Goal: Transaction & Acquisition: Purchase product/service

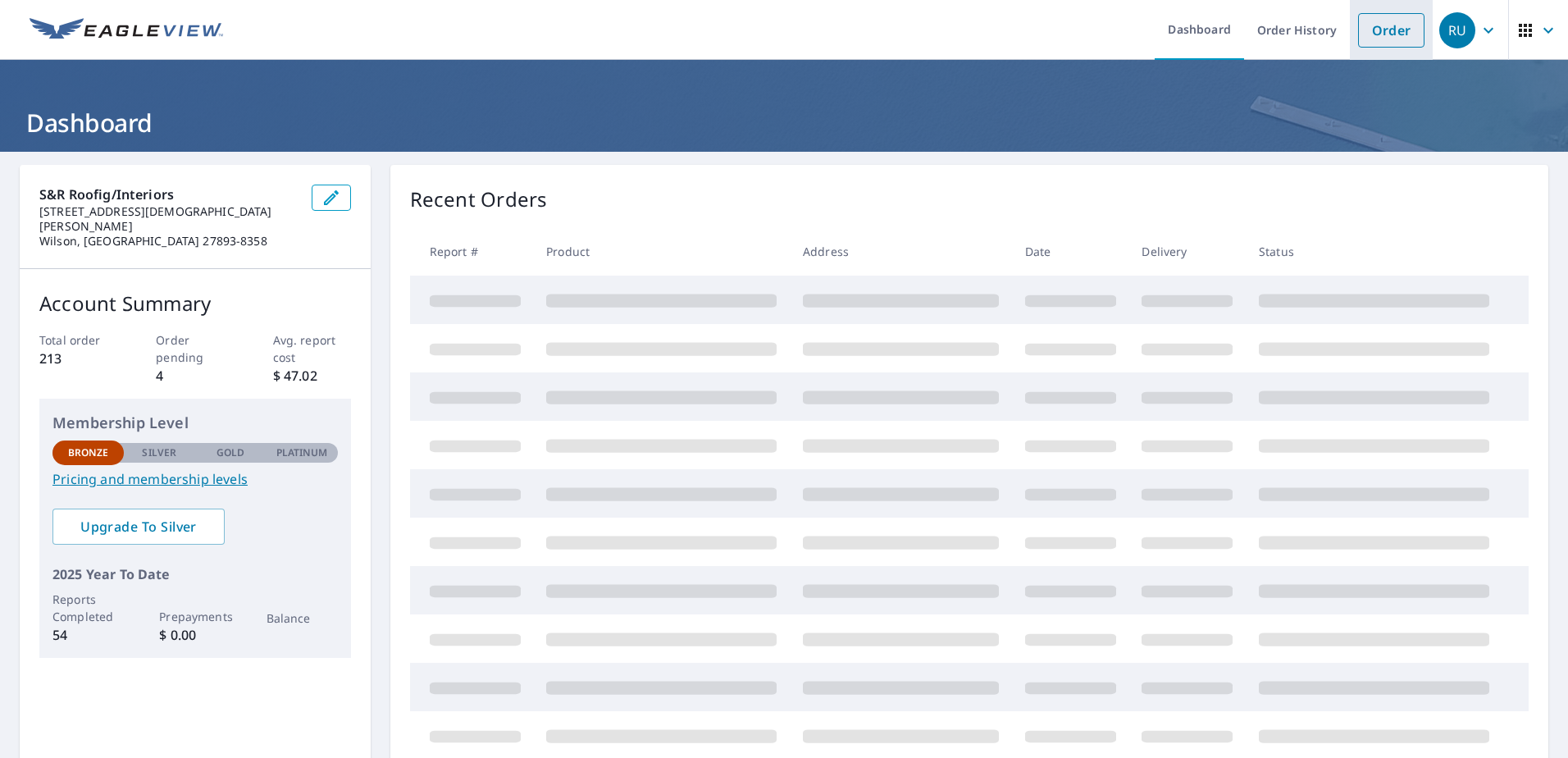
click at [1370, 37] on link "Order" at bounding box center [1391, 30] width 66 height 34
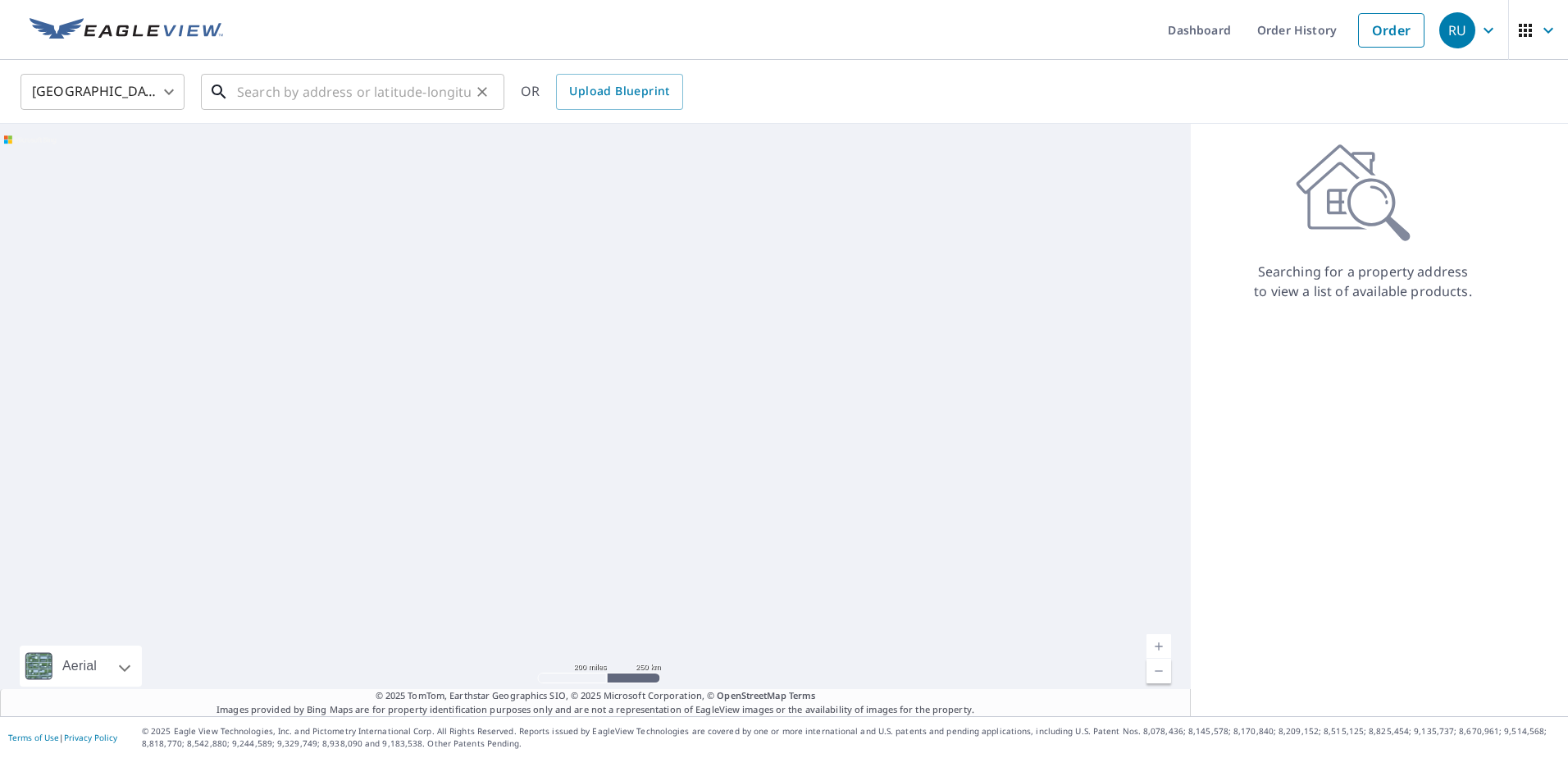
click at [308, 105] on input "text" at bounding box center [353, 92] width 234 height 46
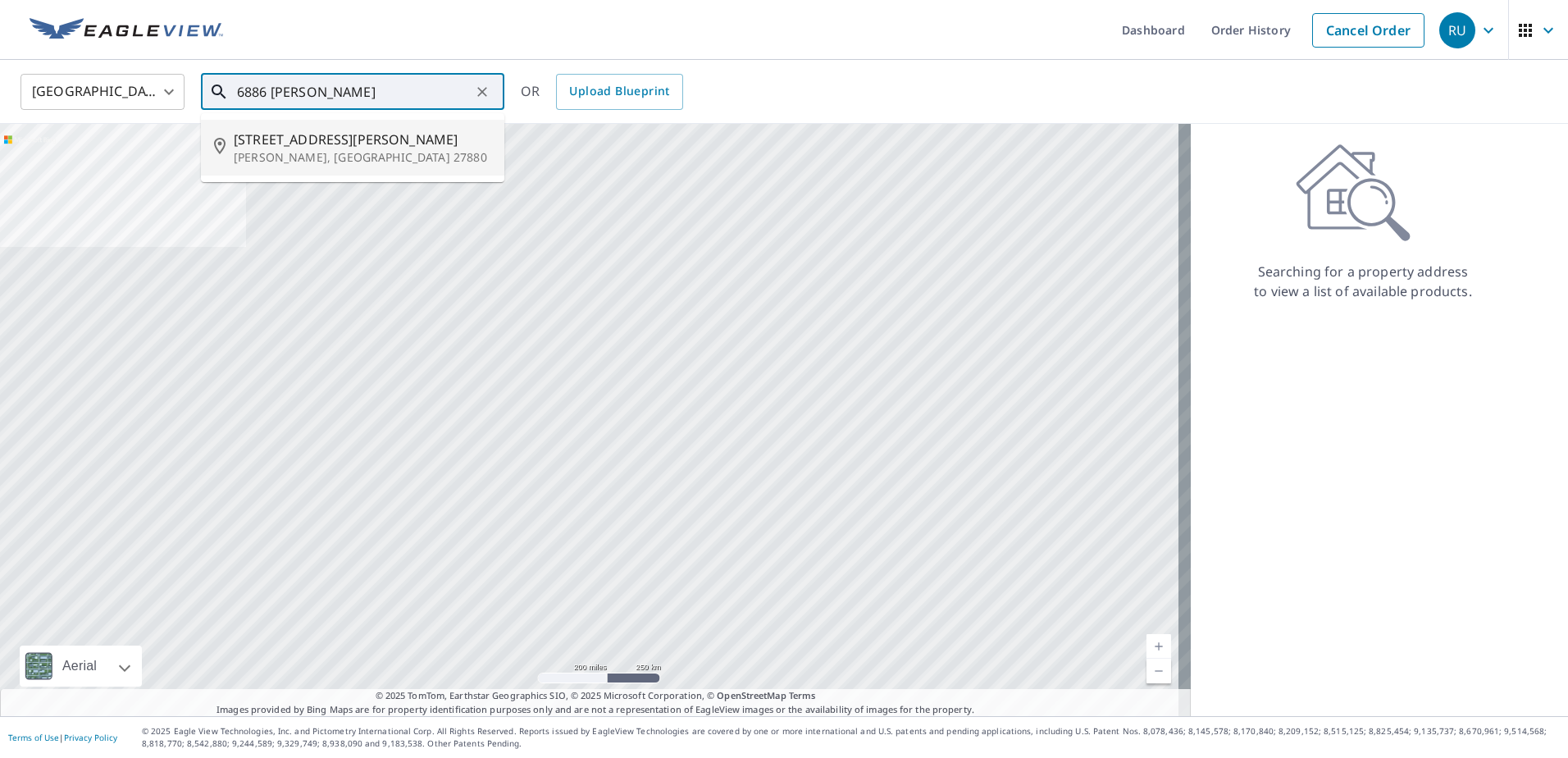
click at [285, 145] on span "[STREET_ADDRESS][PERSON_NAME]" at bounding box center [363, 139] width 257 height 20
type input "[STREET_ADDRESS][PERSON_NAME][PERSON_NAME]"
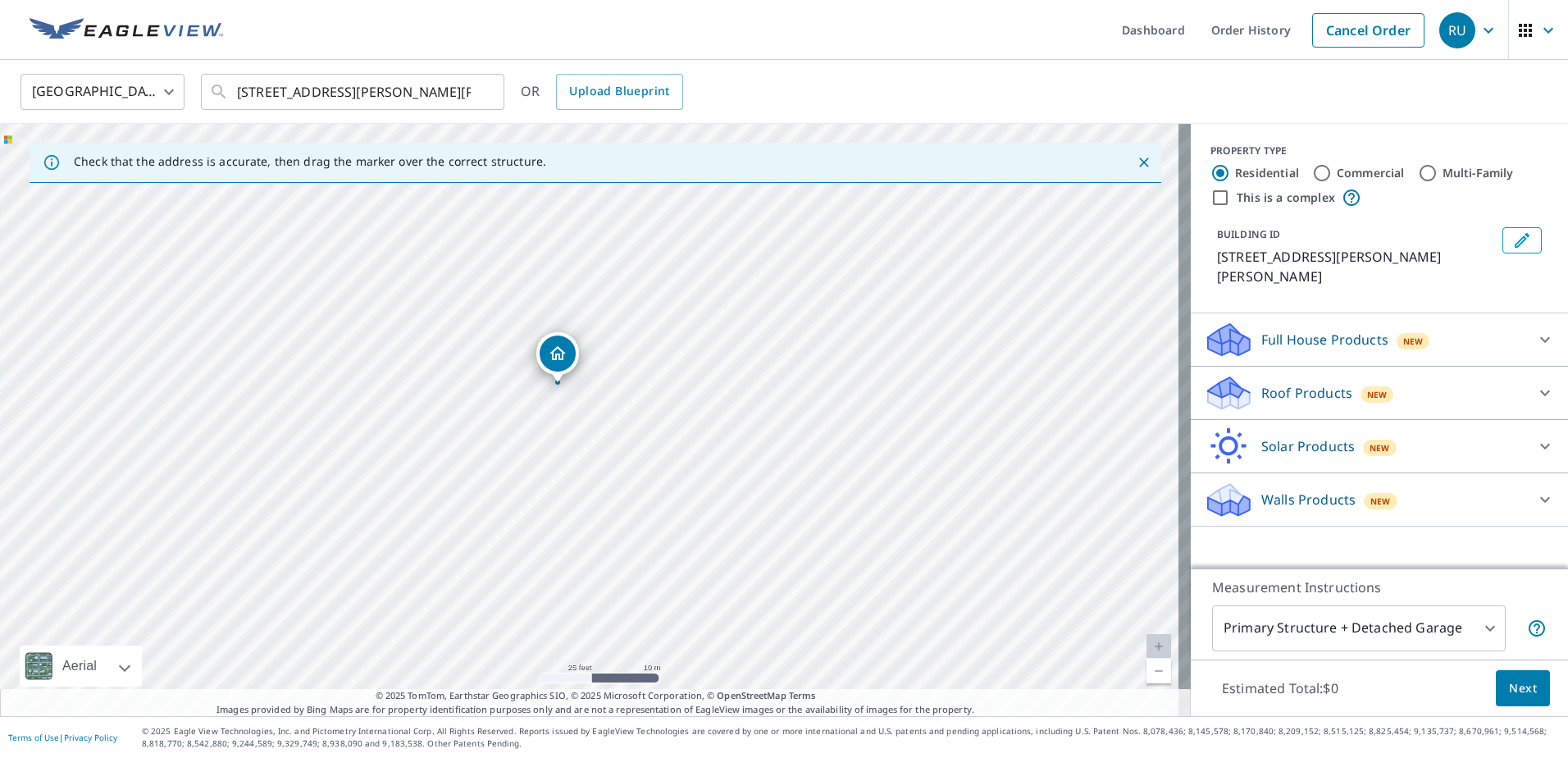
click at [1500, 386] on div "Roof Products New" at bounding box center [1365, 393] width 322 height 38
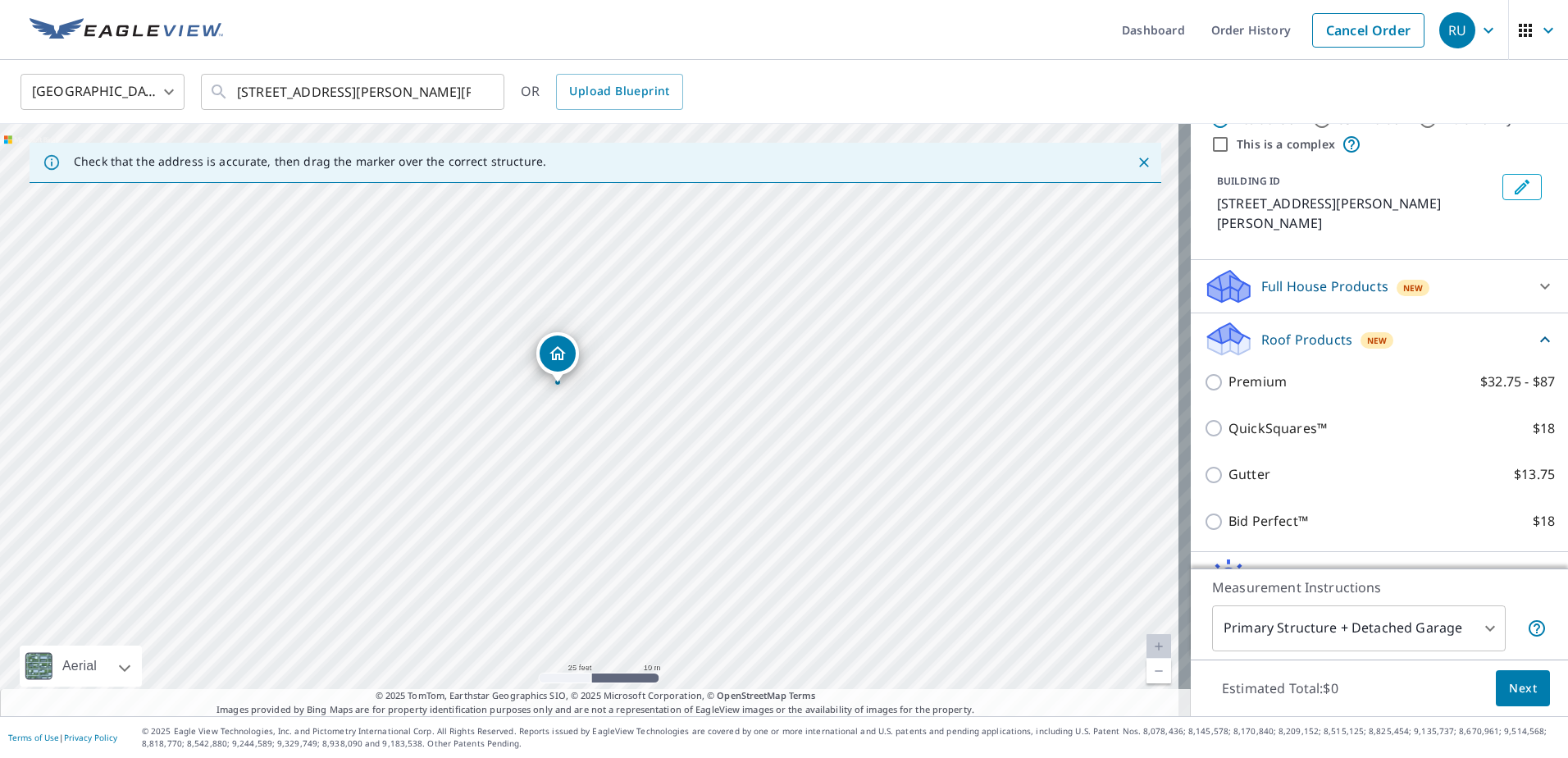
scroll to position [82, 0]
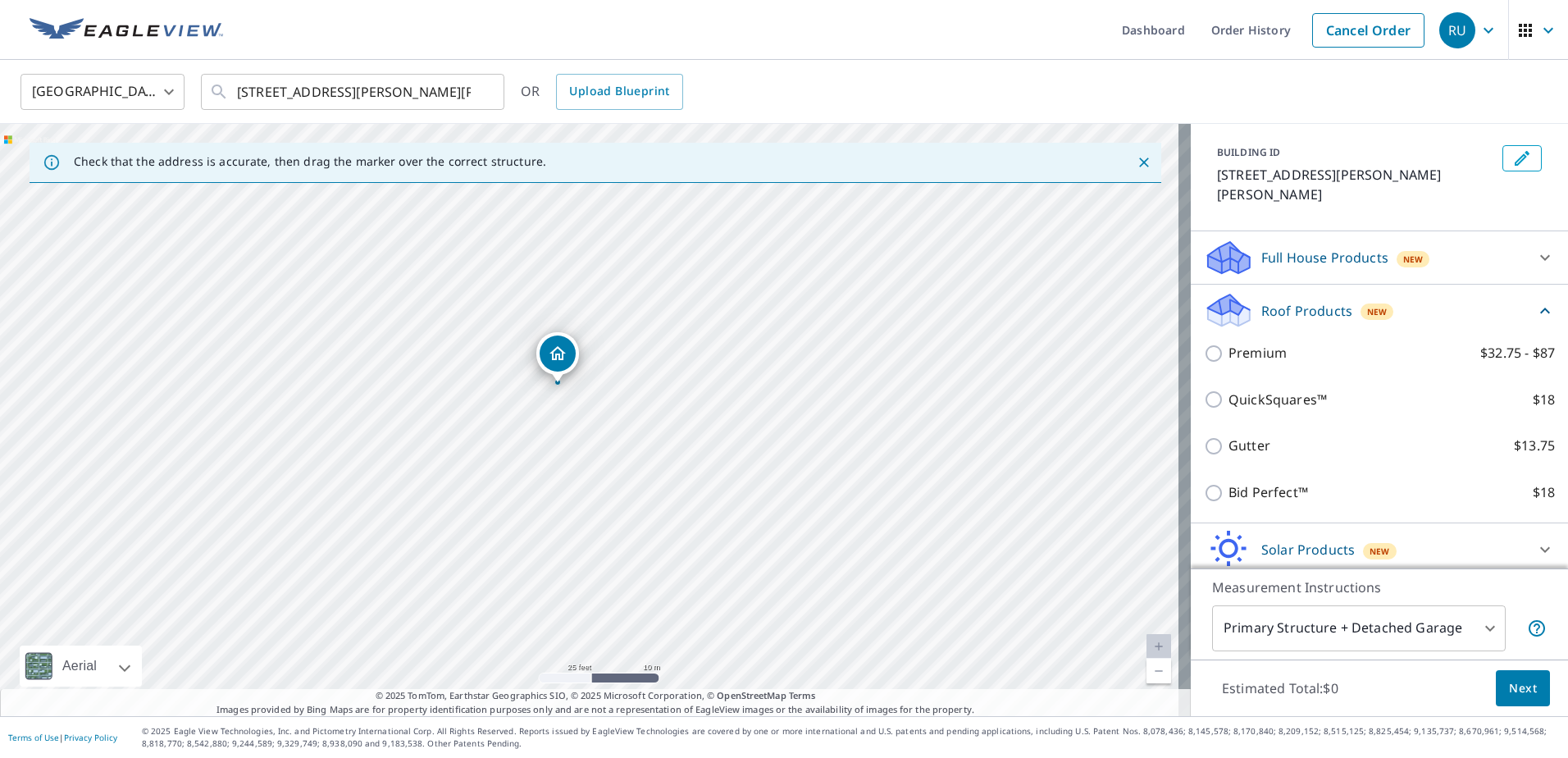
click at [1210, 697] on p "Estimated Total: $0" at bounding box center [1280, 688] width 143 height 36
click at [1330, 634] on body "RU RU Dashboard Order History Cancel Order RU [GEOGRAPHIC_DATA] [GEOGRAPHIC_DAT…" at bounding box center [784, 379] width 1568 height 758
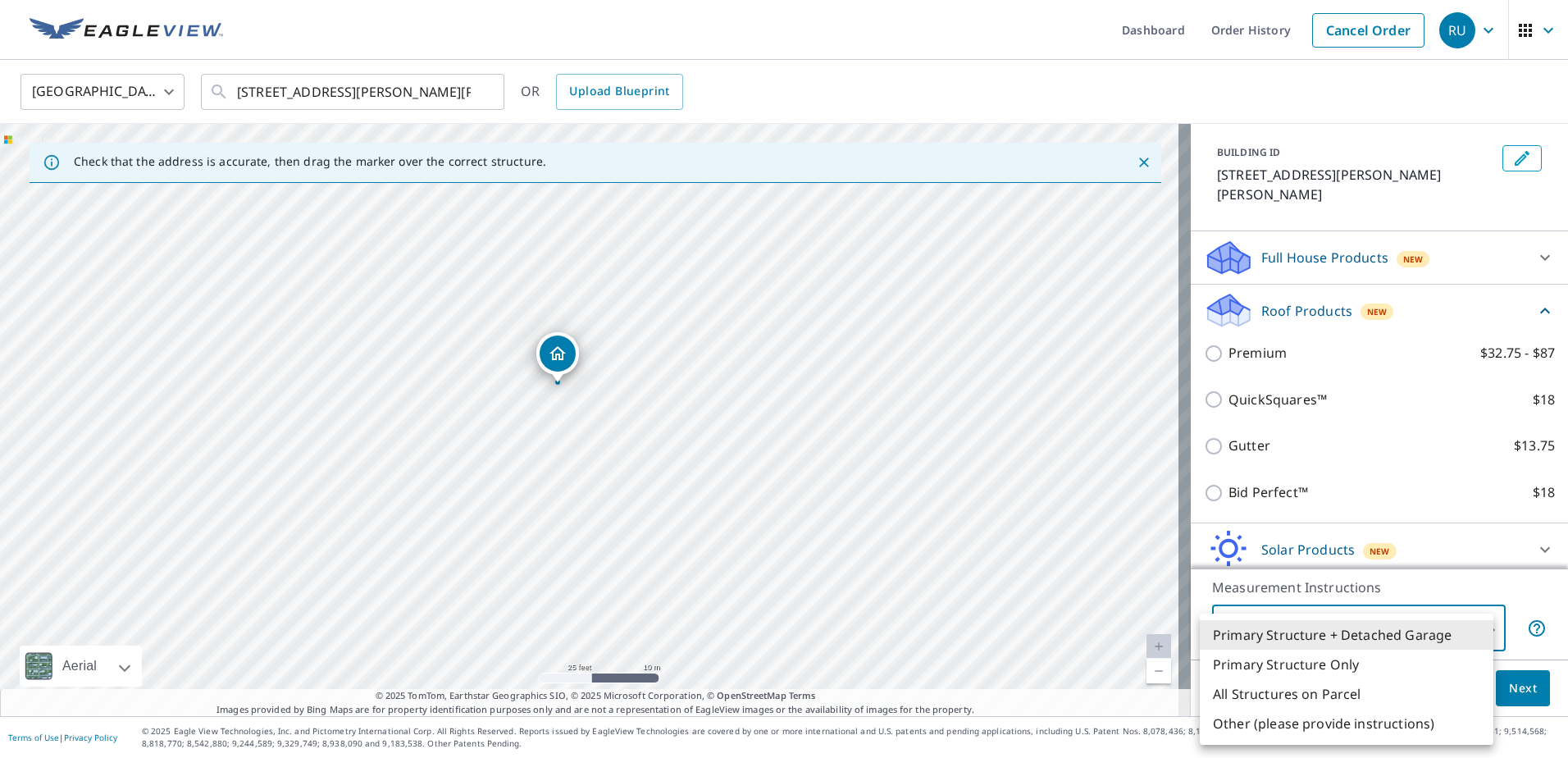
click at [1308, 671] on li "Primary Structure Only" at bounding box center [1346, 664] width 294 height 30
type input "2"
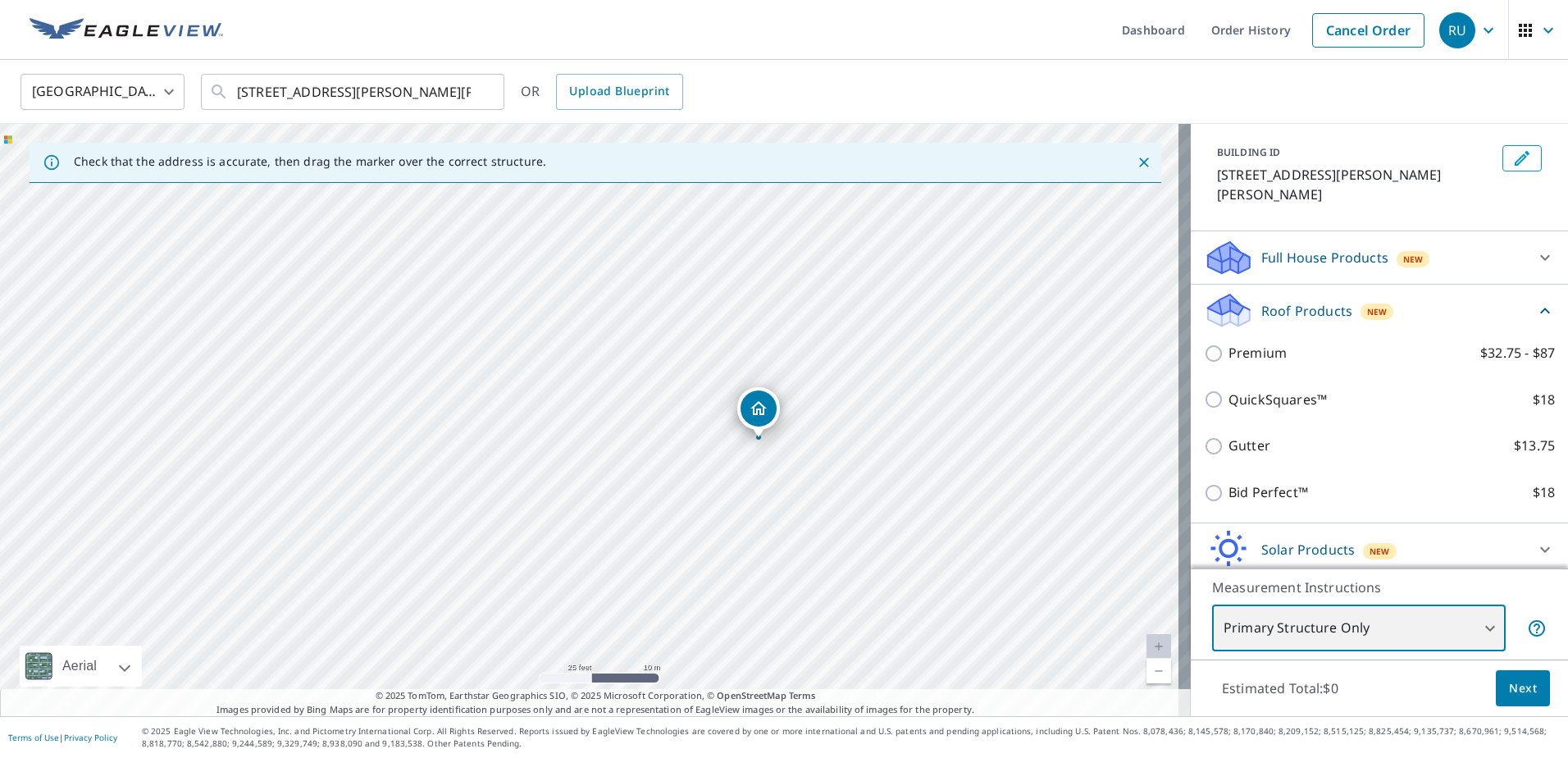
drag, startPoint x: 616, startPoint y: 509, endPoint x: 786, endPoint y: 530, distance: 171.3
click at [786, 530] on div "[STREET_ADDRESS][PERSON_NAME][PERSON_NAME]" at bounding box center [595, 419] width 1191 height 592
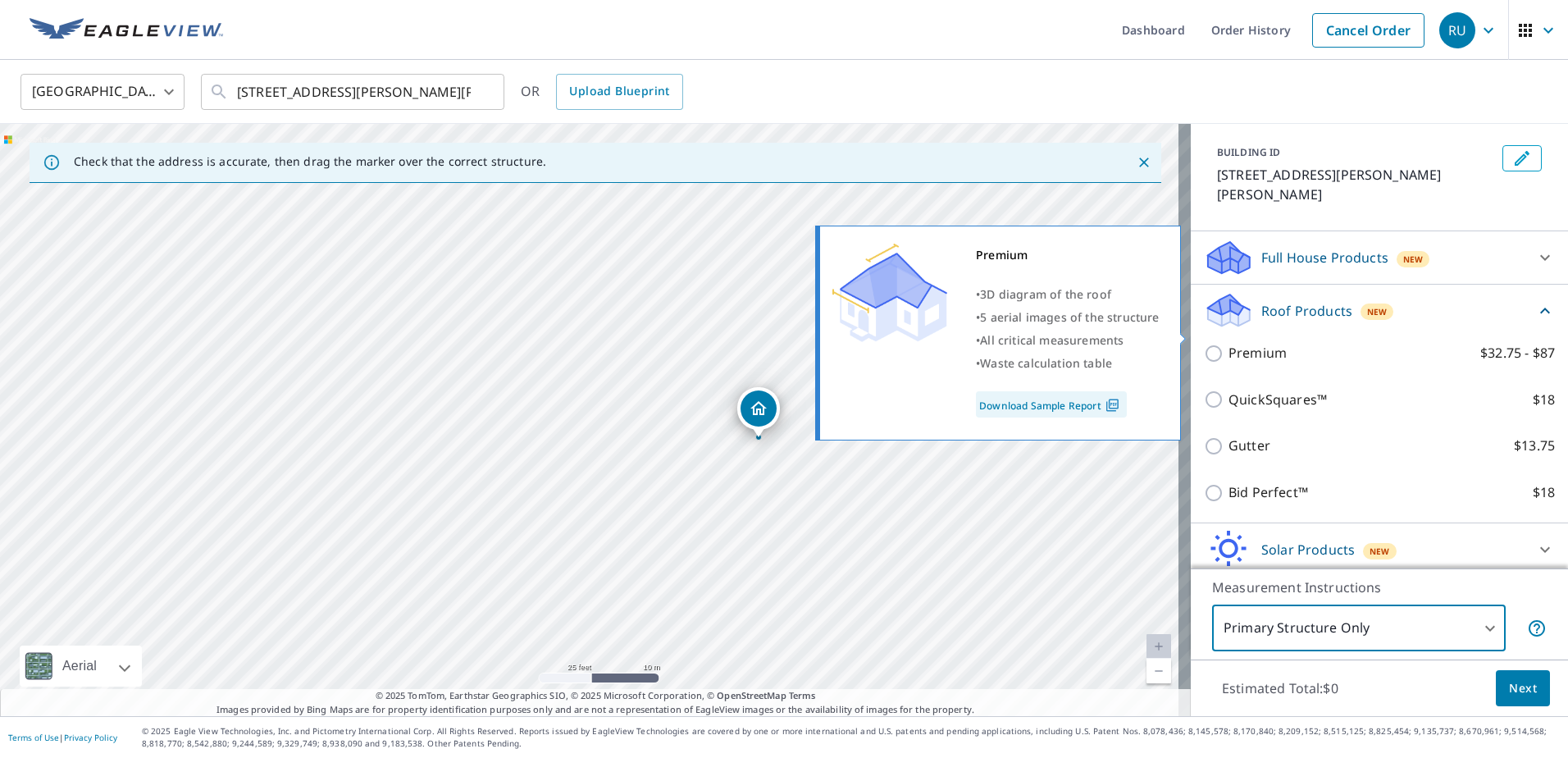
click at [1204, 344] on input "Premium $32.75 - $87" at bounding box center [1216, 353] width 25 height 20
checkbox input "true"
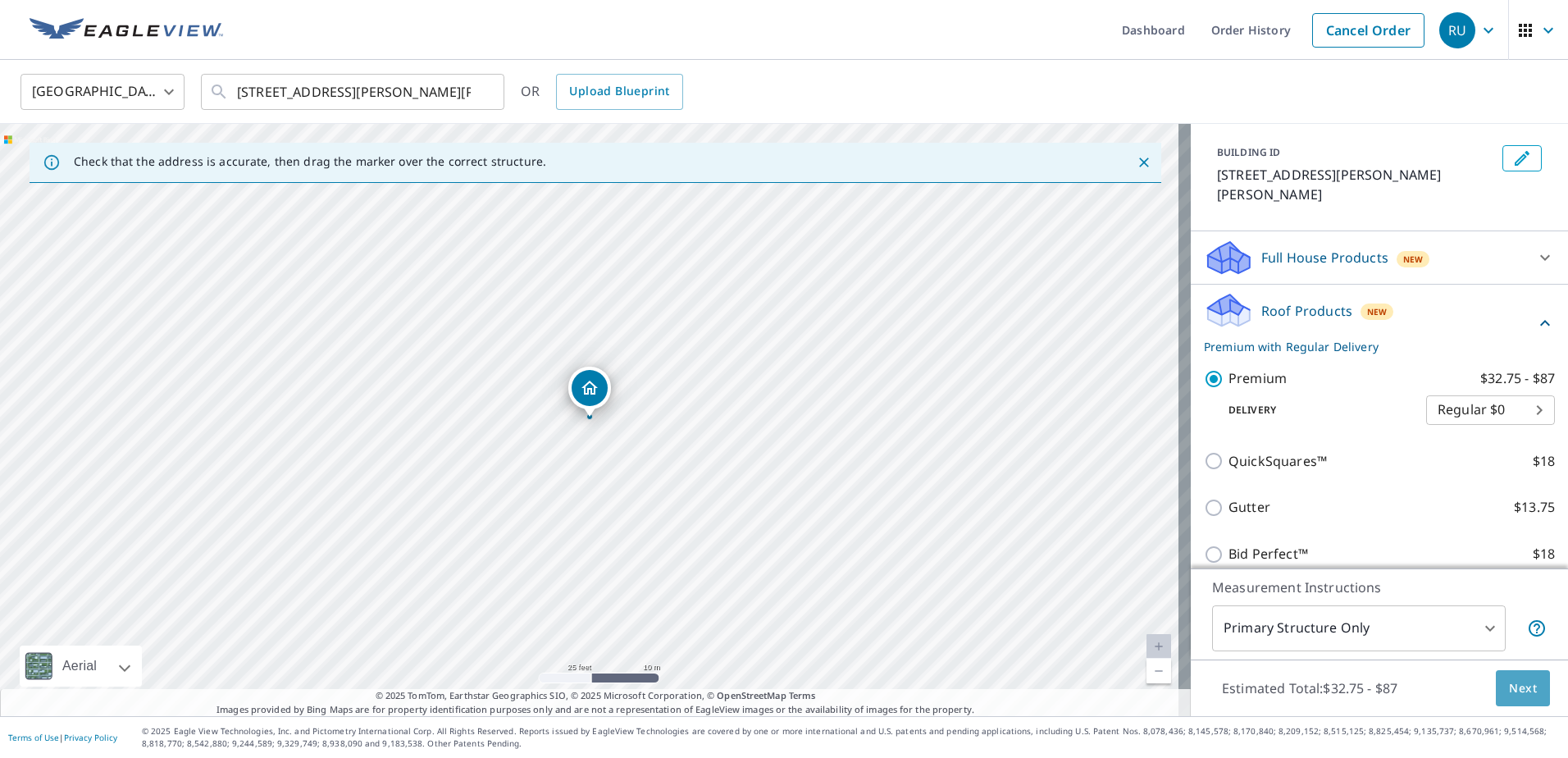
click at [1531, 698] on button "Next" at bounding box center [1523, 688] width 54 height 37
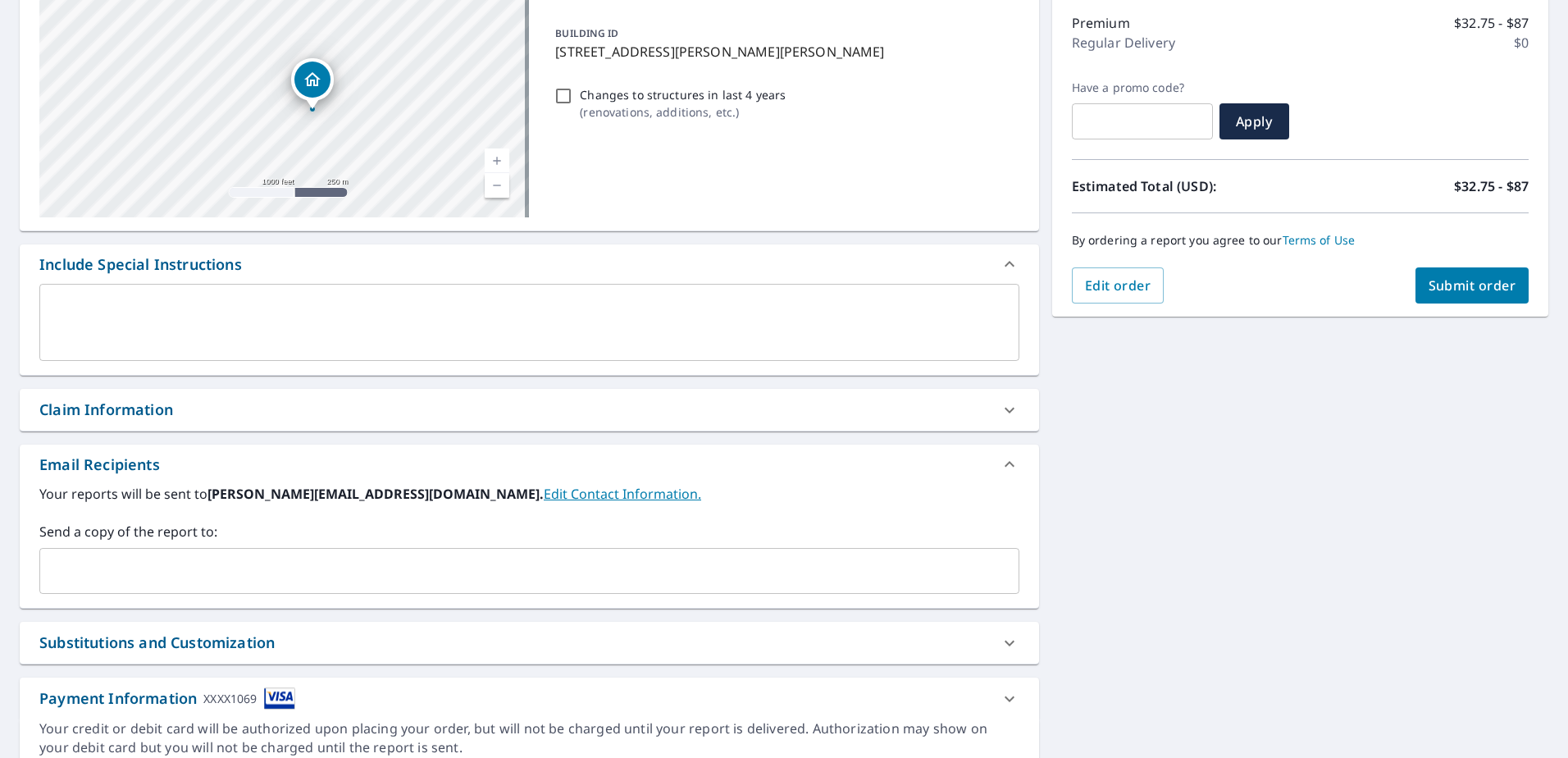
scroll to position [246, 0]
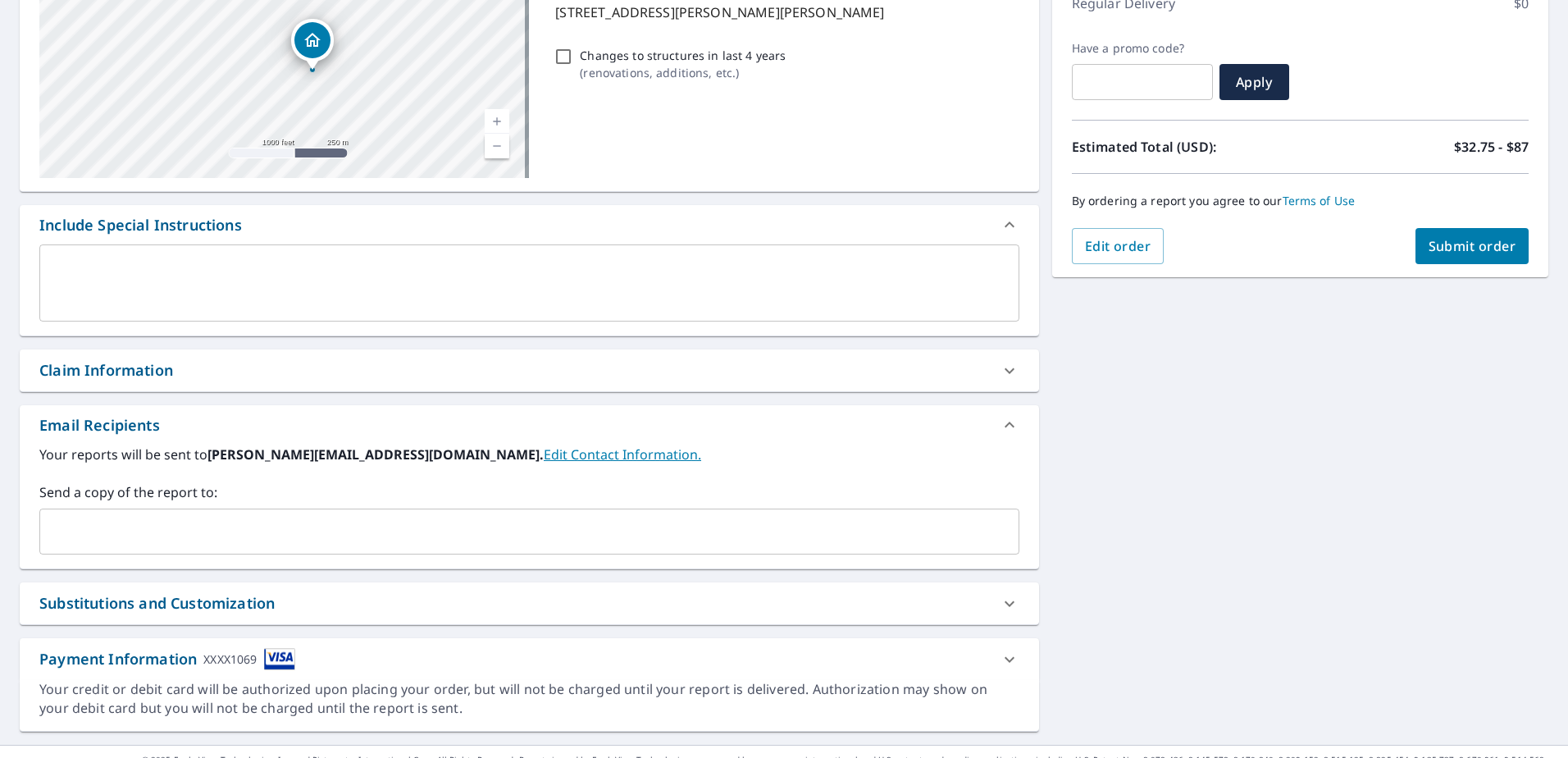
click at [255, 536] on input "text" at bounding box center [517, 531] width 941 height 32
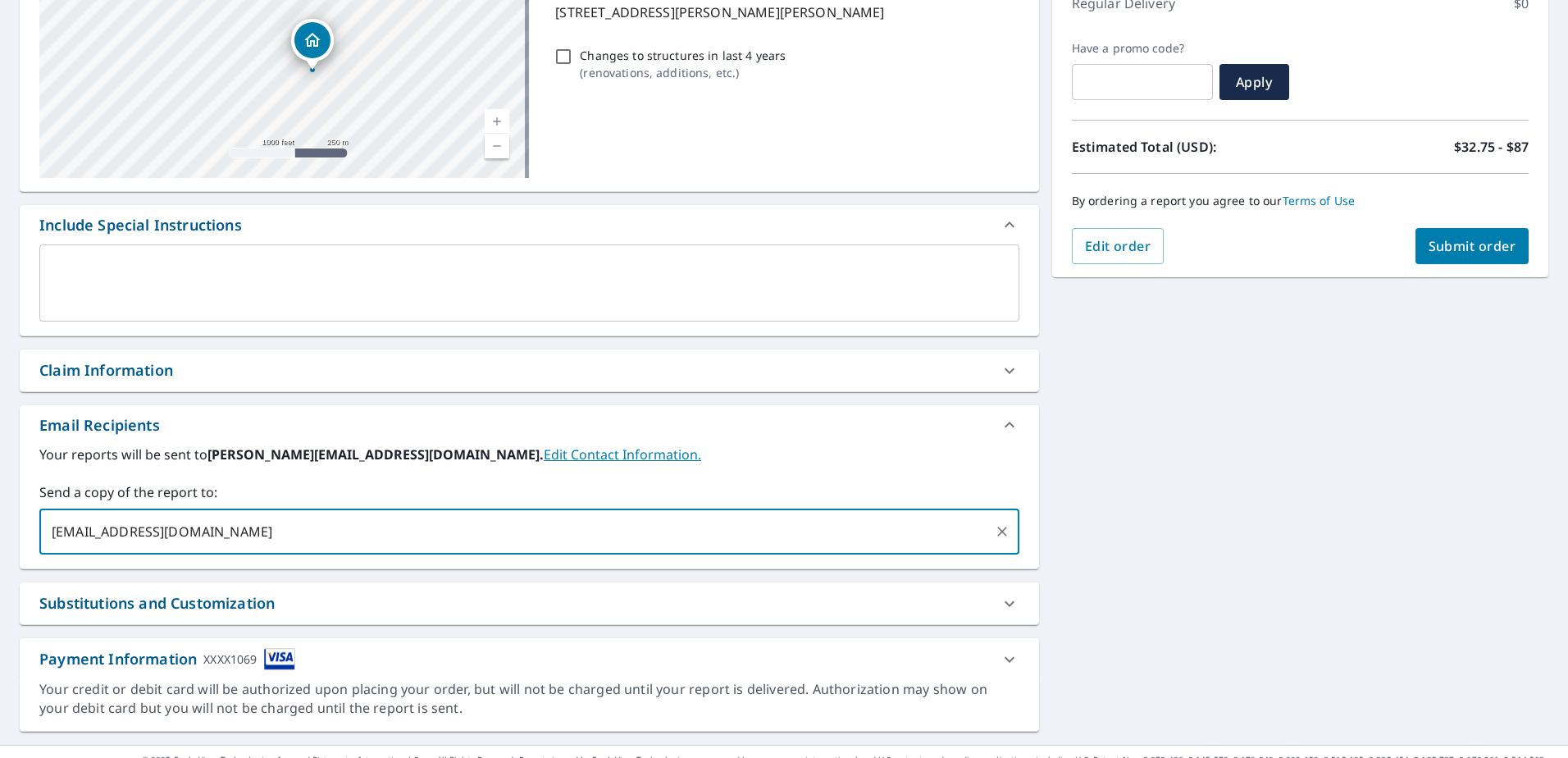
type input "[EMAIL_ADDRESS][DOMAIN_NAME]"
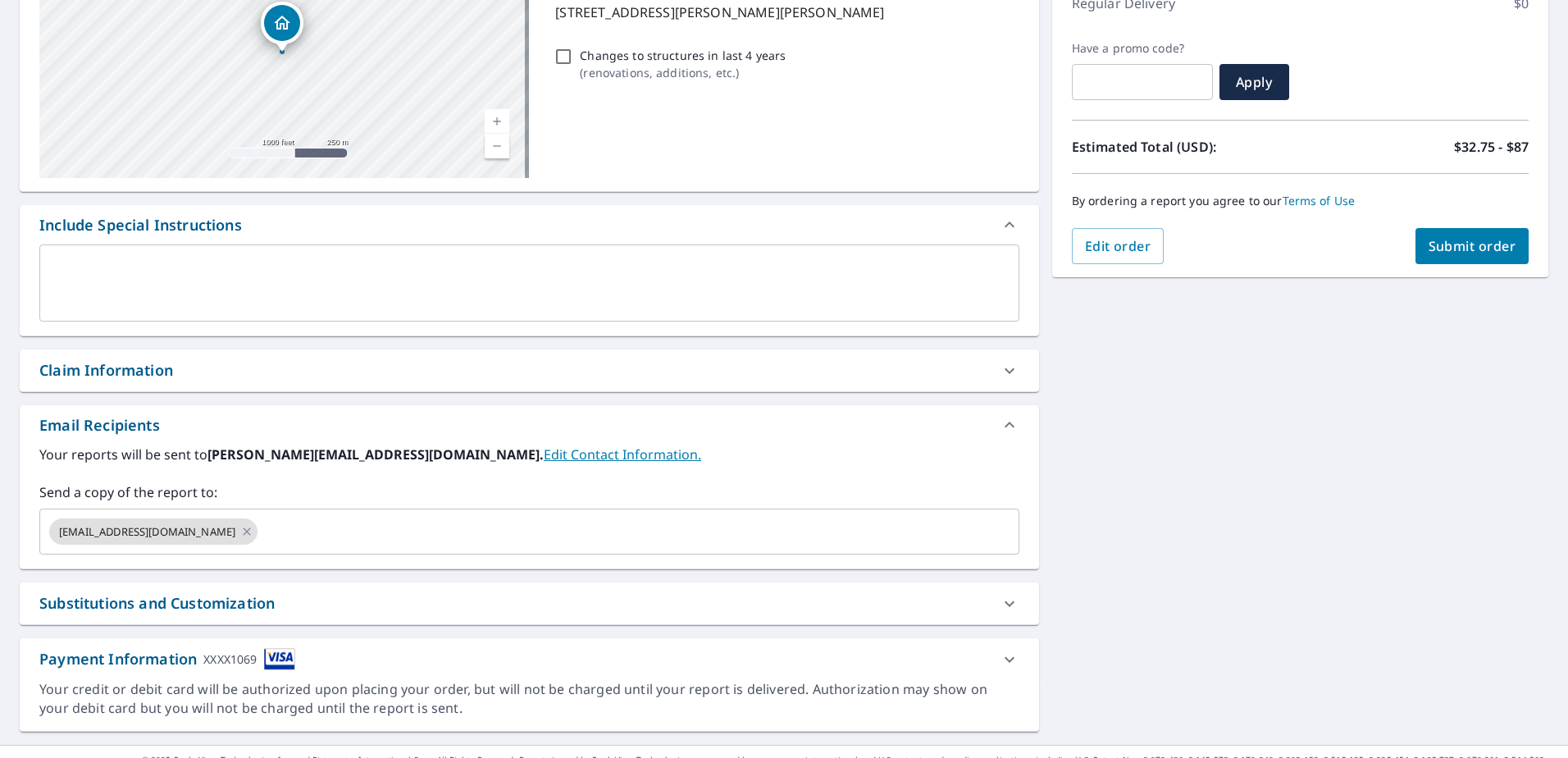
click at [1244, 479] on div "[STREET_ADDRESS][PERSON_NAME][PERSON_NAME] A standard road map Aerial A detaile…" at bounding box center [784, 324] width 1568 height 839
click at [1439, 250] on span "Submit order" at bounding box center [1472, 245] width 88 height 18
checkbox input "true"
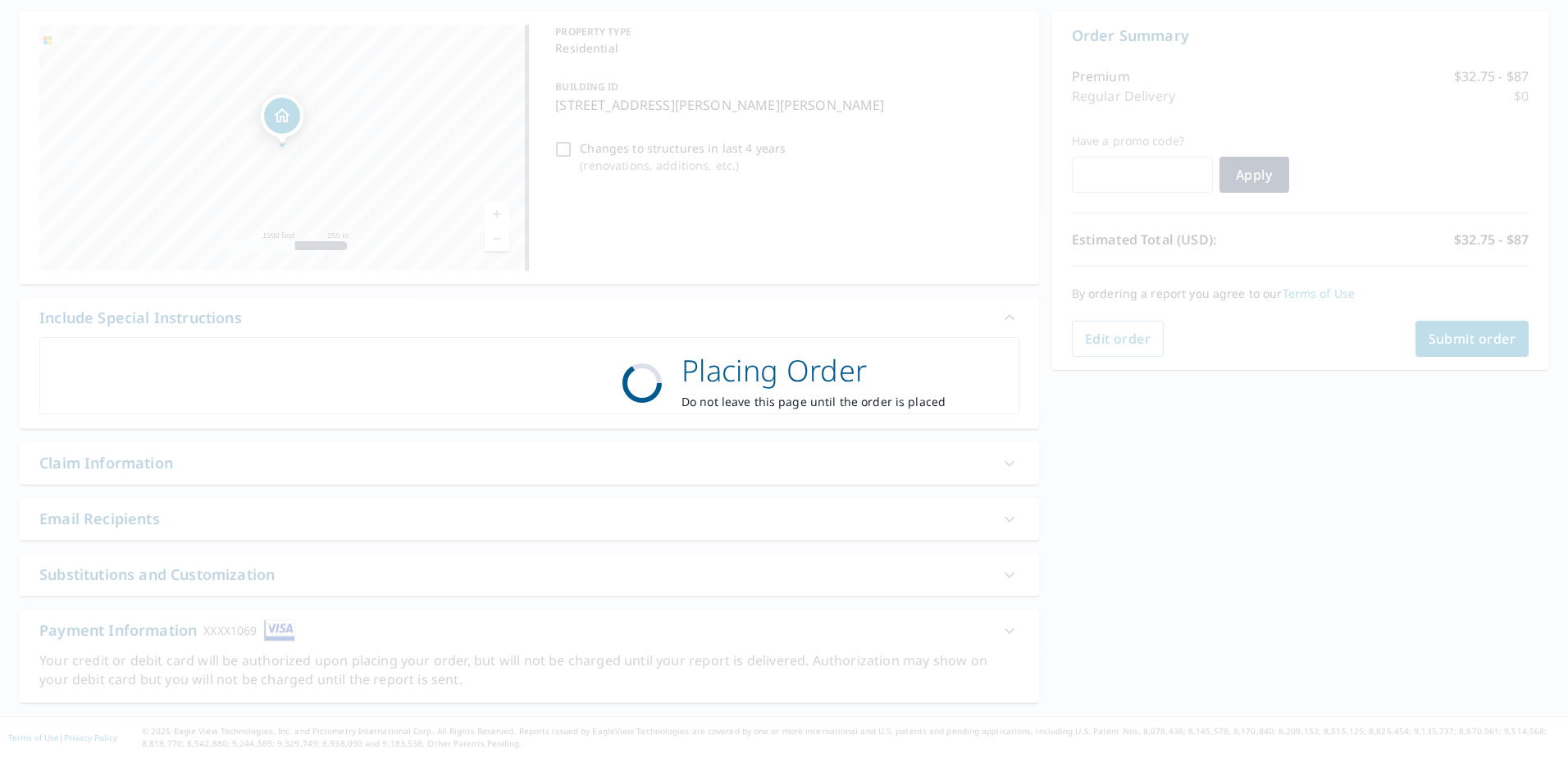
scroll to position [153, 0]
